Goal: Browse casually: Explore the website without a specific task or goal

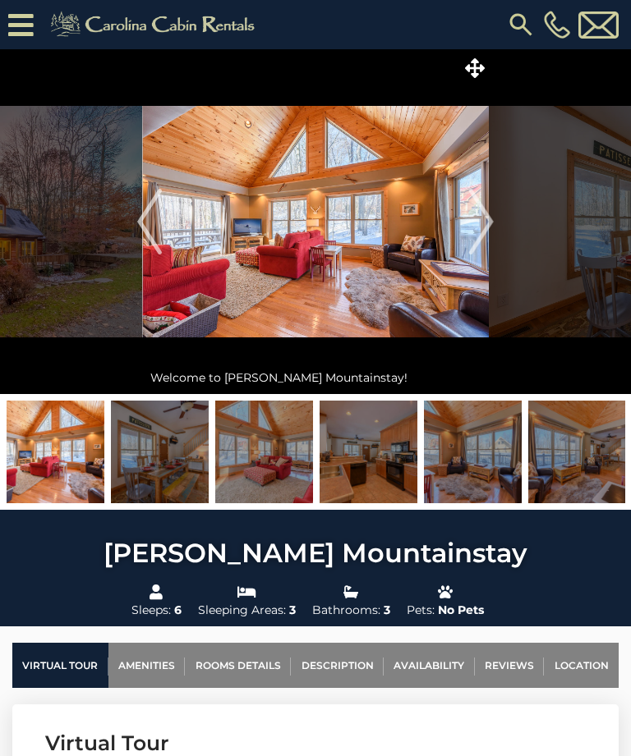
click at [488, 232] on img "Next" at bounding box center [481, 222] width 25 height 66
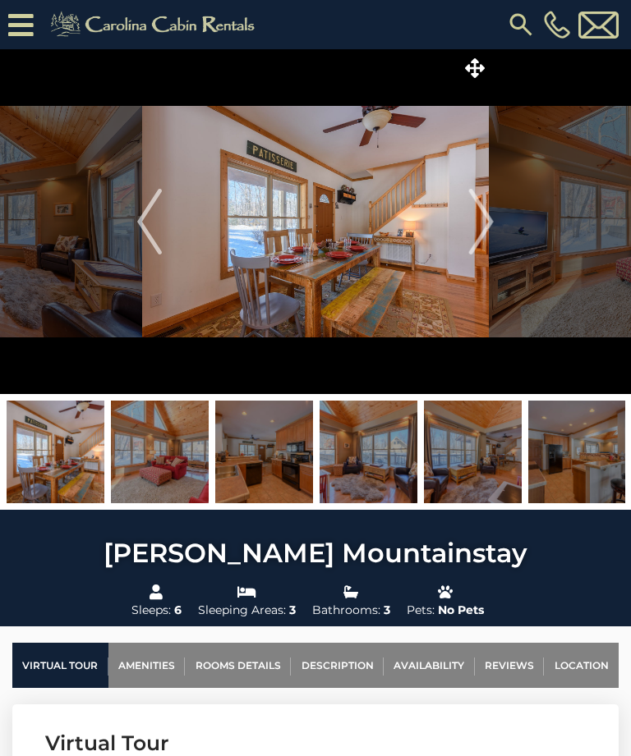
click at [480, 226] on img "Next" at bounding box center [481, 222] width 25 height 66
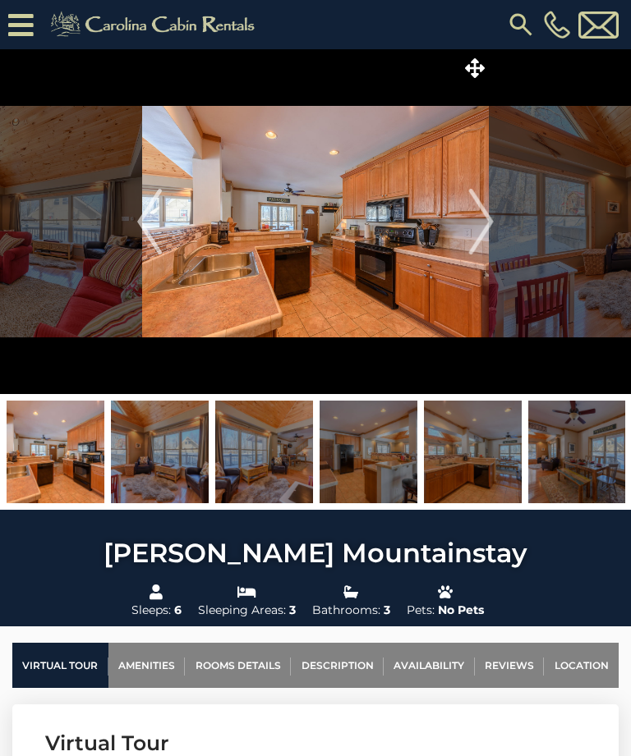
click at [487, 212] on img "Next" at bounding box center [481, 222] width 25 height 66
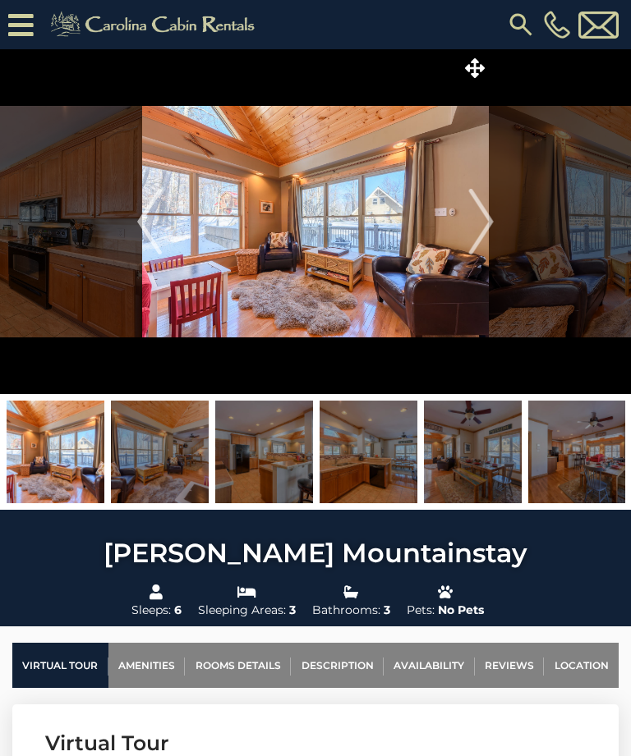
click at [492, 228] on img "Next" at bounding box center [481, 222] width 25 height 66
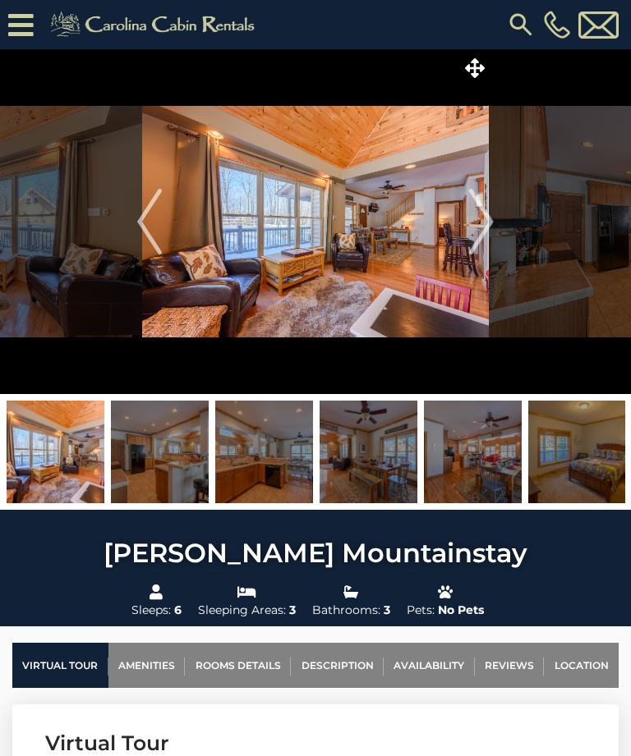
click at [482, 214] on img "Next" at bounding box center [481, 222] width 25 height 66
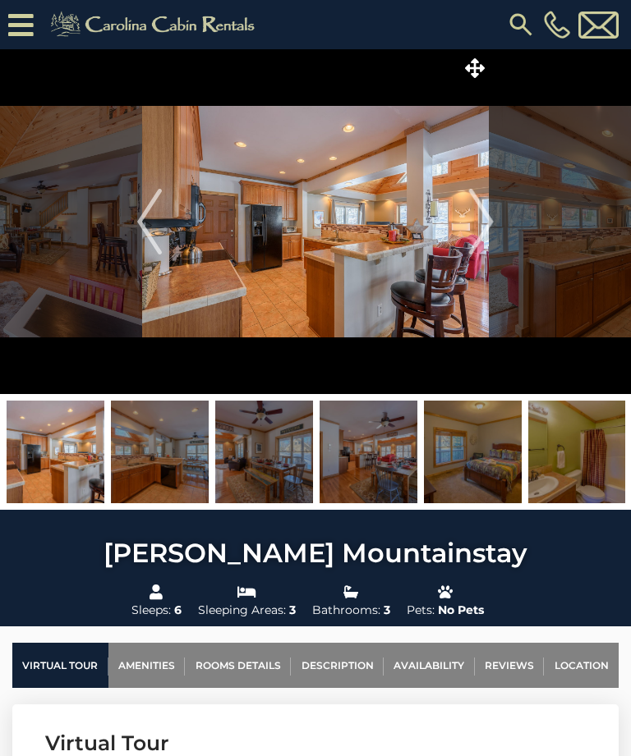
click at [493, 229] on img "Next" at bounding box center [481, 222] width 25 height 66
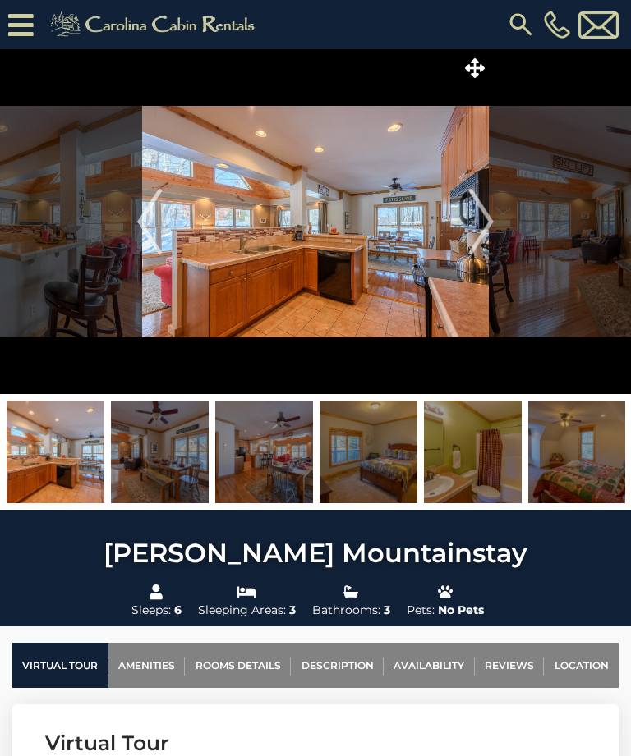
click at [492, 227] on img "Next" at bounding box center [481, 222] width 25 height 66
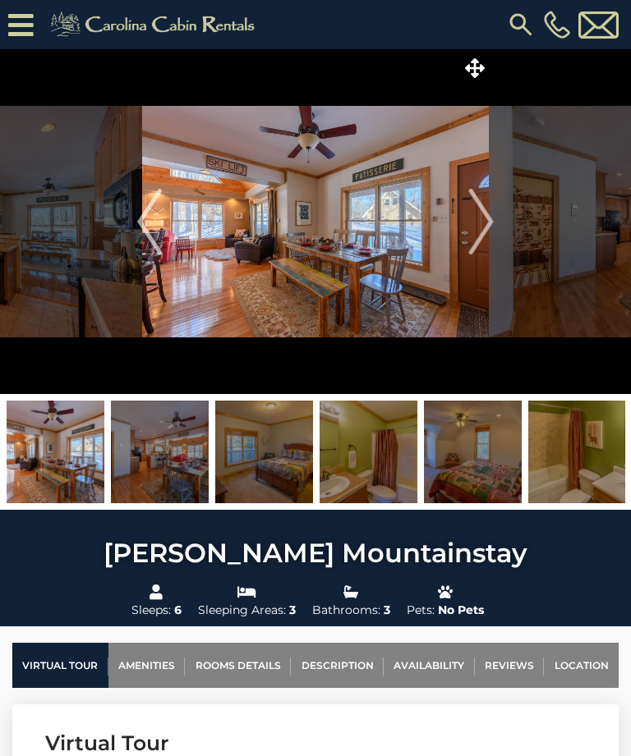
click at [482, 224] on img "Next" at bounding box center [481, 222] width 25 height 66
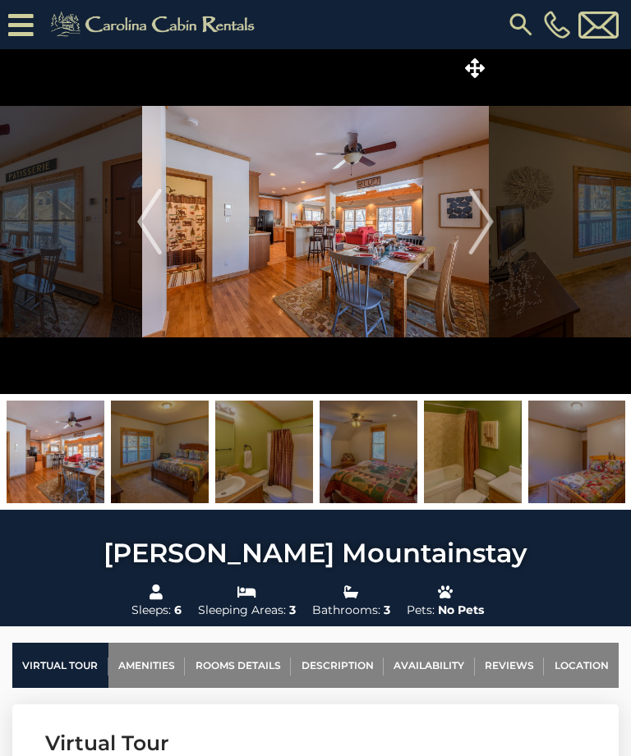
click at [494, 220] on img "Next" at bounding box center [481, 222] width 25 height 66
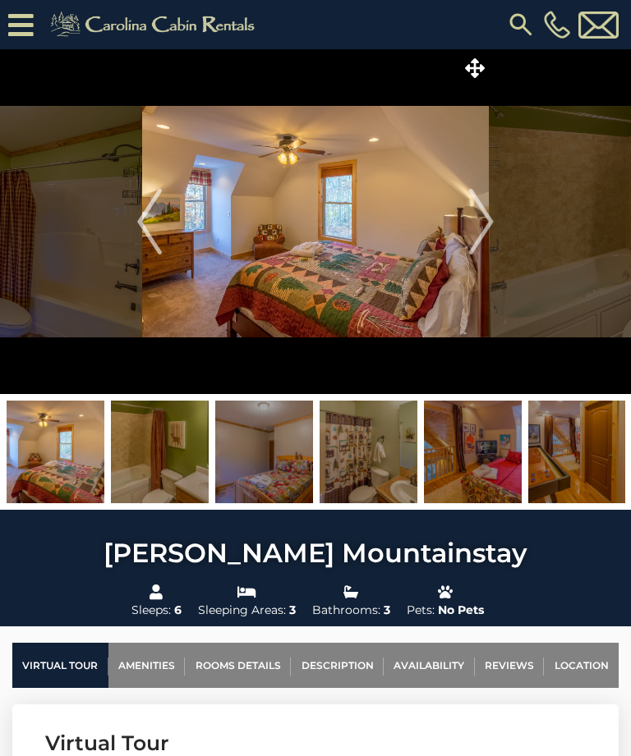
click at [492, 234] on img "Next" at bounding box center [481, 222] width 25 height 66
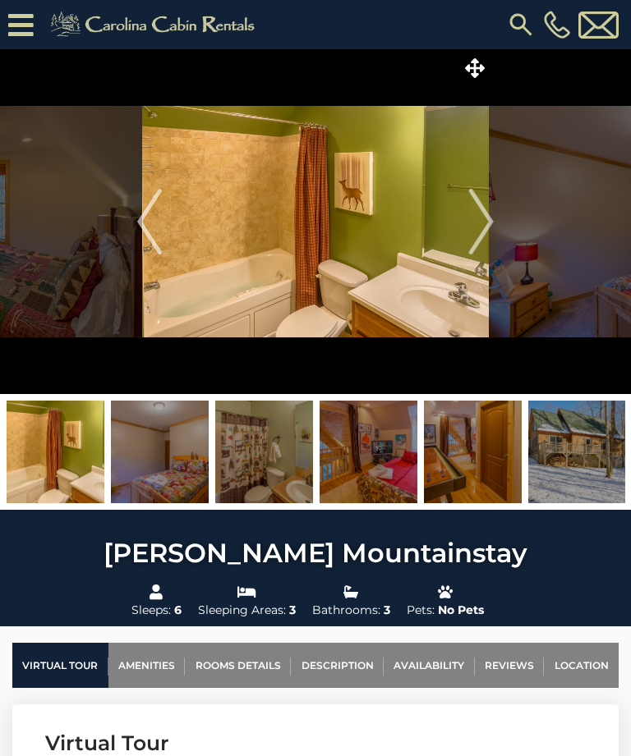
click at [494, 216] on img "Next" at bounding box center [481, 222] width 25 height 66
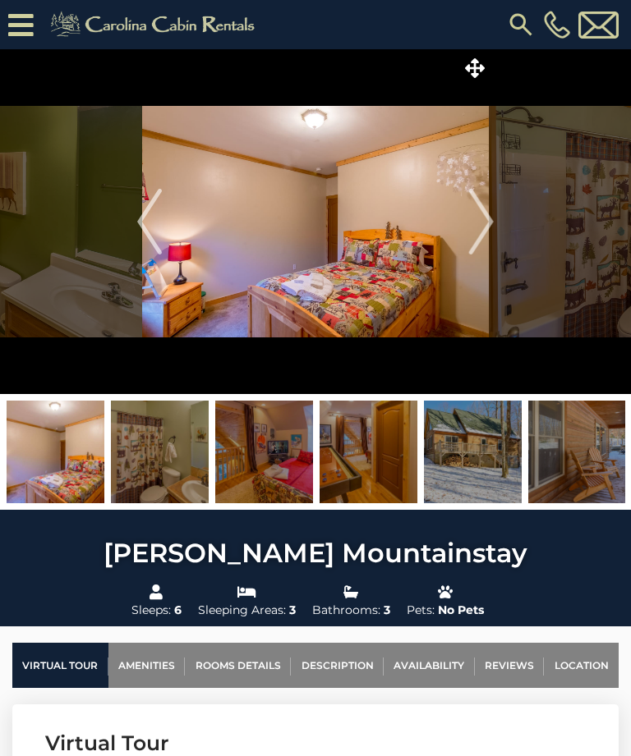
click at [485, 216] on img "Next" at bounding box center [481, 222] width 25 height 66
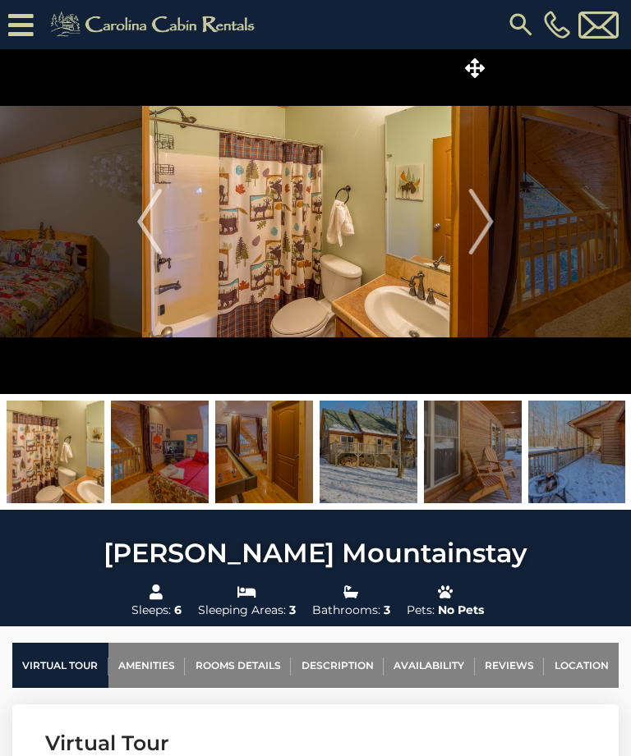
click at [488, 223] on img "Next" at bounding box center [481, 222] width 25 height 66
